Goal: Find specific page/section: Locate a particular part of the current website

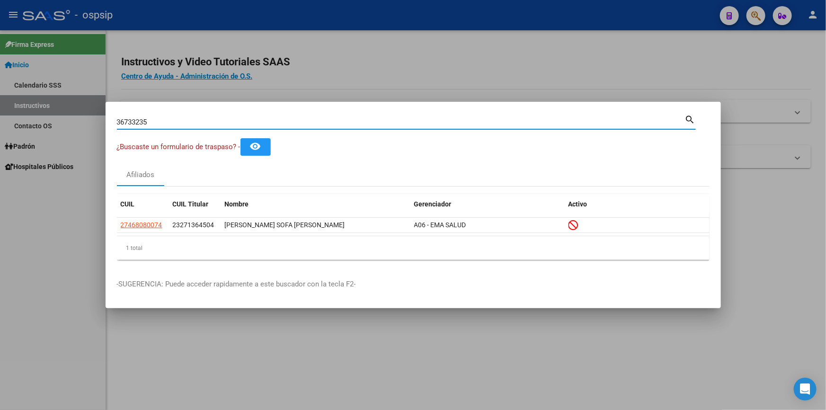
type input "36733235"
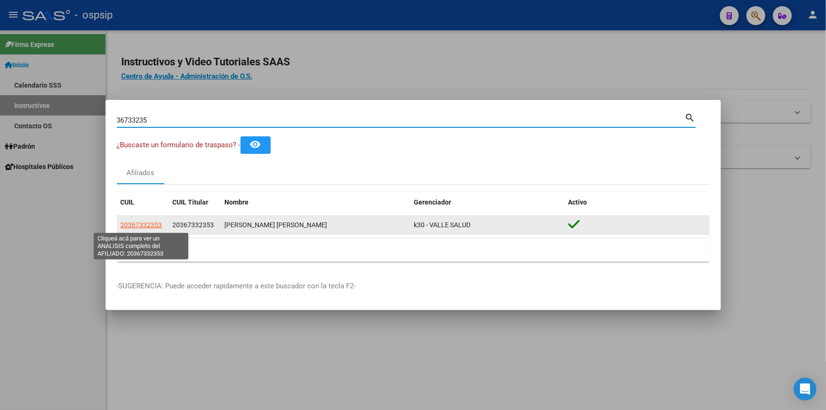
click at [150, 223] on span "20367332353" at bounding box center [142, 225] width 42 height 8
type textarea "20367332353"
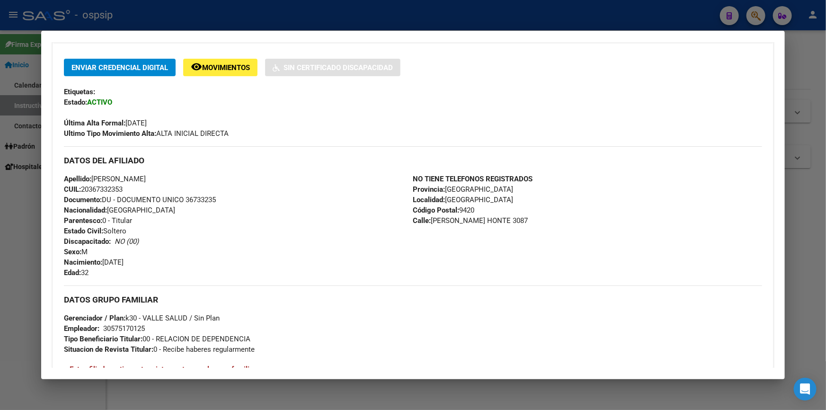
scroll to position [215, 0]
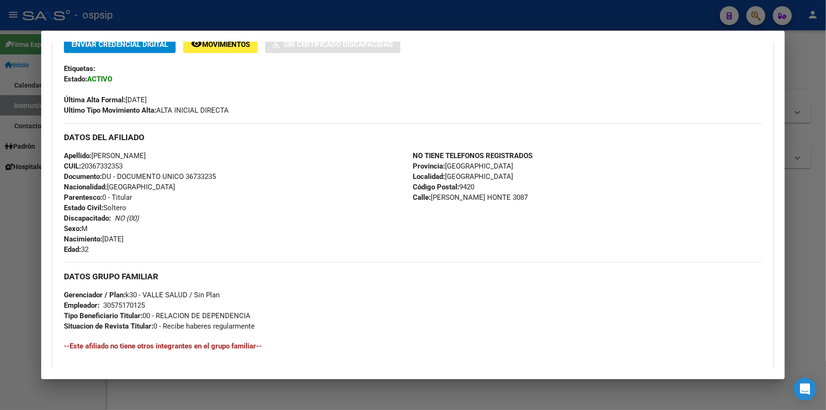
click at [293, 9] on div at bounding box center [413, 205] width 826 height 410
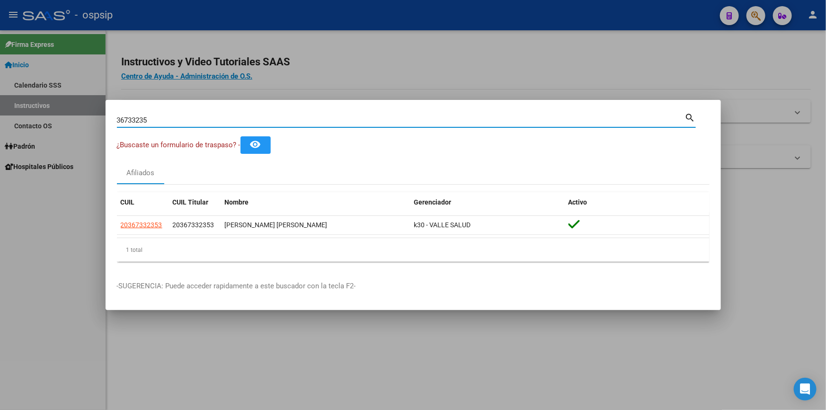
drag, startPoint x: 158, startPoint y: 117, endPoint x: 100, endPoint y: 116, distance: 57.7
click at [100, 116] on div "36733235 Buscar (apellido, dni, cuil, nro traspaso, cuit, obra social) search ¿…" at bounding box center [413, 205] width 826 height 410
paste input "9436937"
type input "39436937"
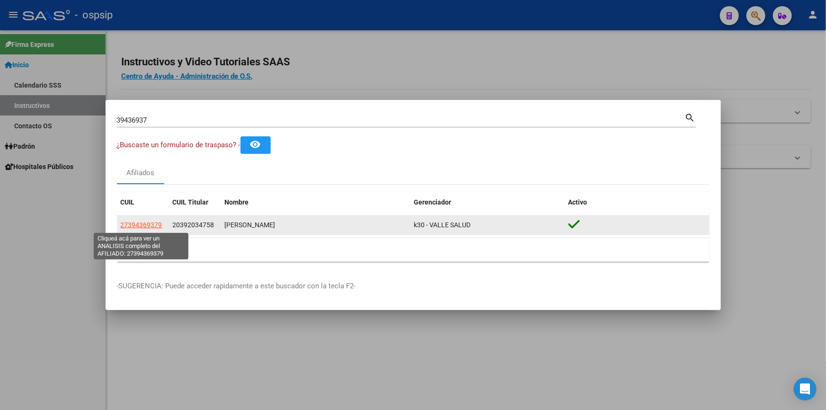
click at [143, 225] on span "27394369379" at bounding box center [142, 225] width 42 height 8
type textarea "27394369379"
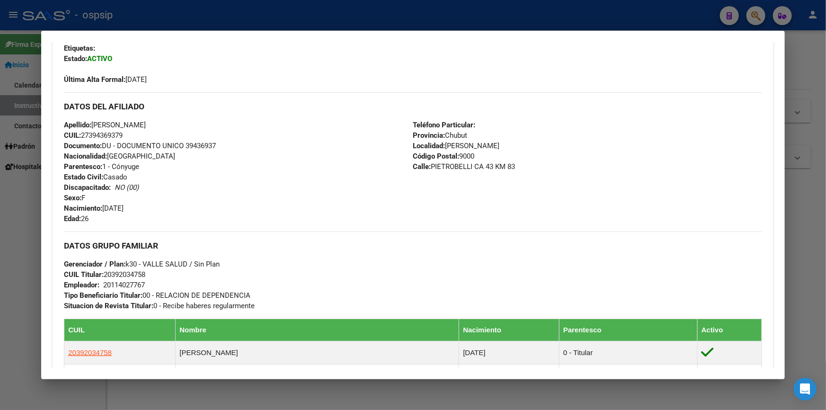
scroll to position [258, 0]
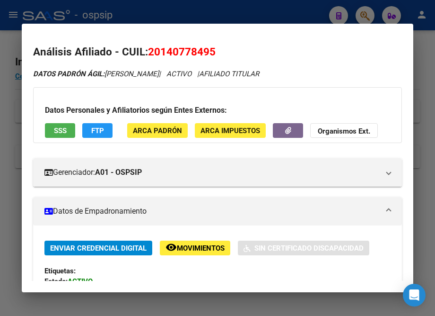
scroll to position [258, 0]
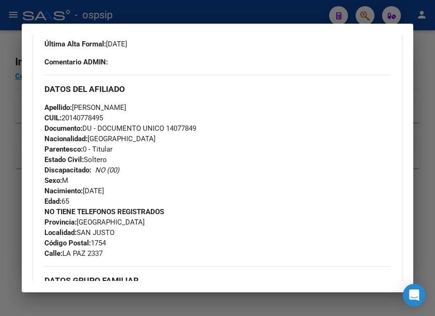
click at [181, 11] on div at bounding box center [217, 158] width 435 height 316
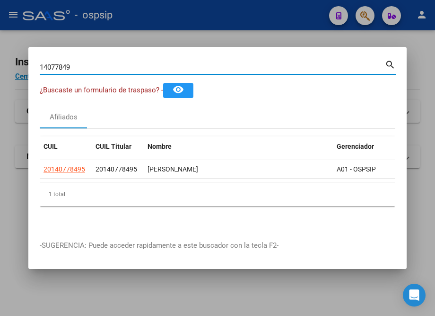
drag, startPoint x: 58, startPoint y: 61, endPoint x: 22, endPoint y: 61, distance: 35.5
click at [22, 61] on div "14077849 Buscar (apellido, dni, cuil, nro traspaso, cuit, obra social) search ¿…" at bounding box center [217, 158] width 435 height 316
type input "24369733"
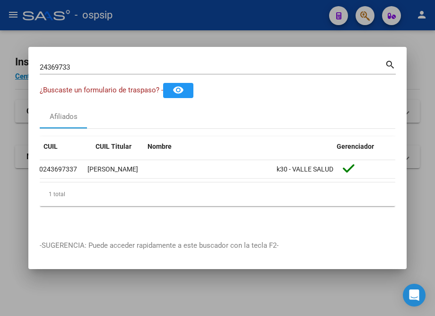
scroll to position [0, 0]
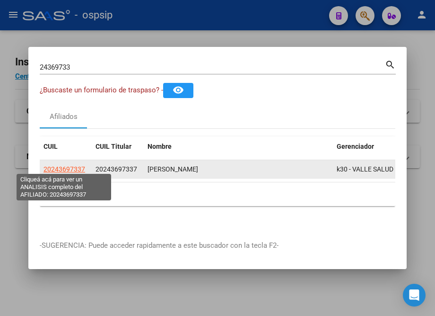
click at [62, 168] on span "20243697337" at bounding box center [65, 169] width 42 height 8
type textarea "20243697337"
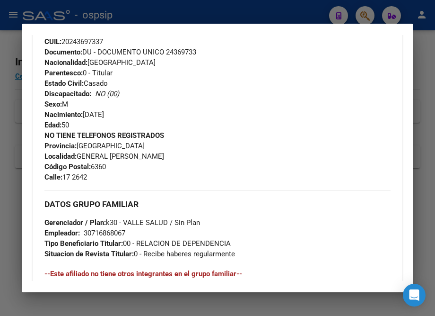
scroll to position [301, 0]
